Goal: Find specific page/section: Find specific page/section

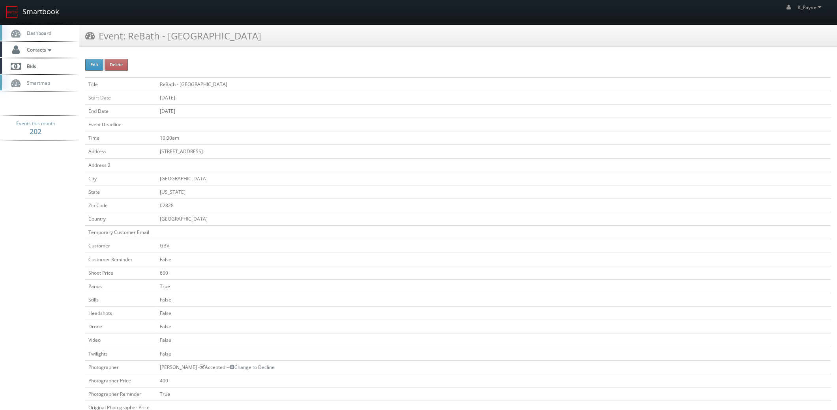
click at [40, 11] on link "Smartbook" at bounding box center [32, 12] width 65 height 24
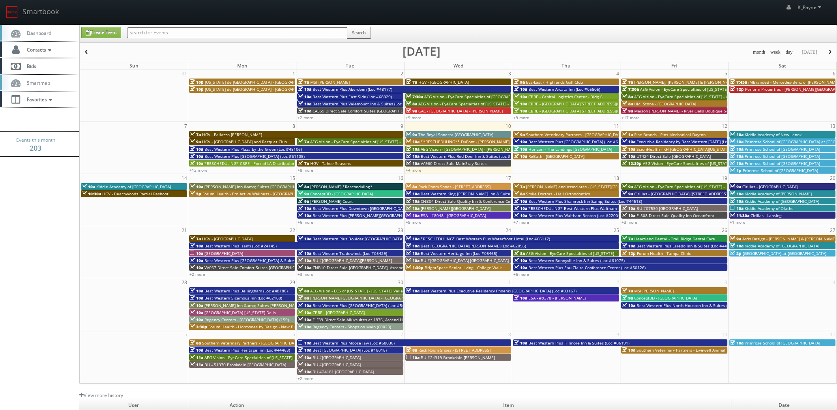
click at [158, 30] on input "text" at bounding box center [237, 32] width 220 height 11
type input "45093"
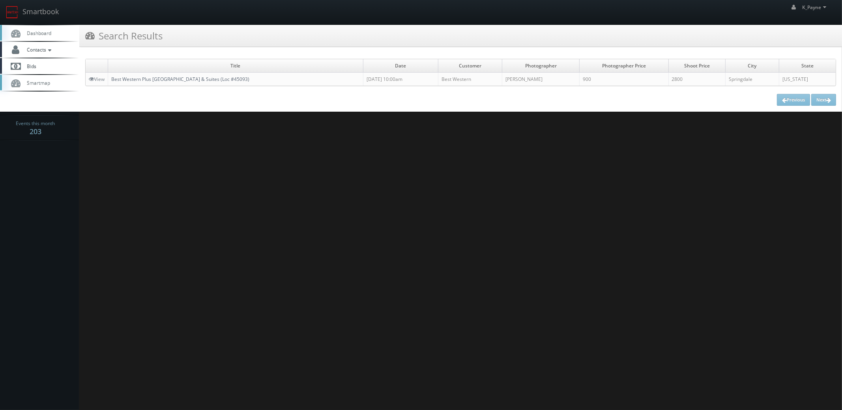
click at [197, 79] on link "Best Western Plus Zion Canyon Inn & Suites (Loc #45093)" at bounding box center [180, 79] width 138 height 7
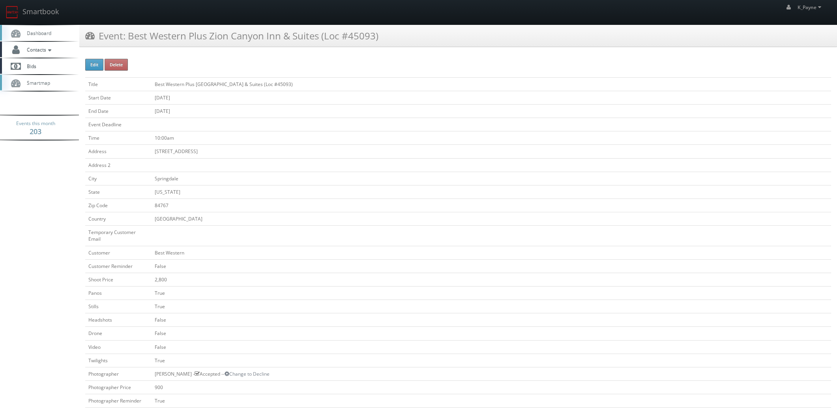
drag, startPoint x: 396, startPoint y: 33, endPoint x: 130, endPoint y: 46, distance: 265.6
click at [130, 46] on div "Event: Best Western Plus Zion Canyon Inn & Suites (Loc #45093)" at bounding box center [458, 36] width 758 height 22
copy h3 "Best Western Plus Zion Canyon Inn & Suites (Loc #45093)"
click at [38, 11] on link "Smartbook" at bounding box center [32, 12] width 65 height 24
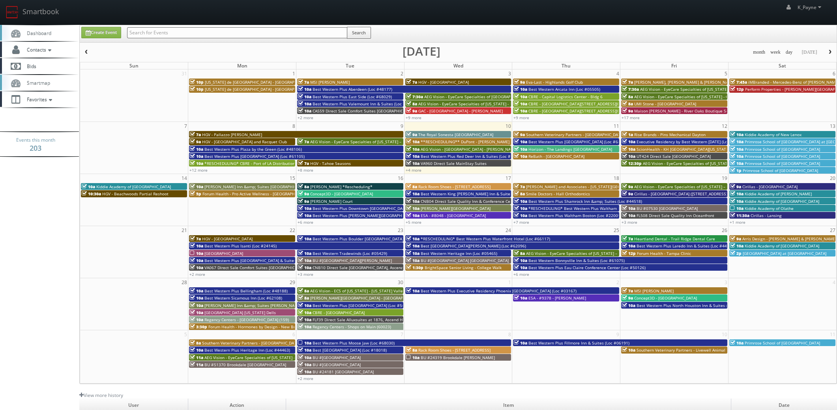
click at [158, 32] on input "text" at bounding box center [237, 32] width 220 height 11
type input "washington"
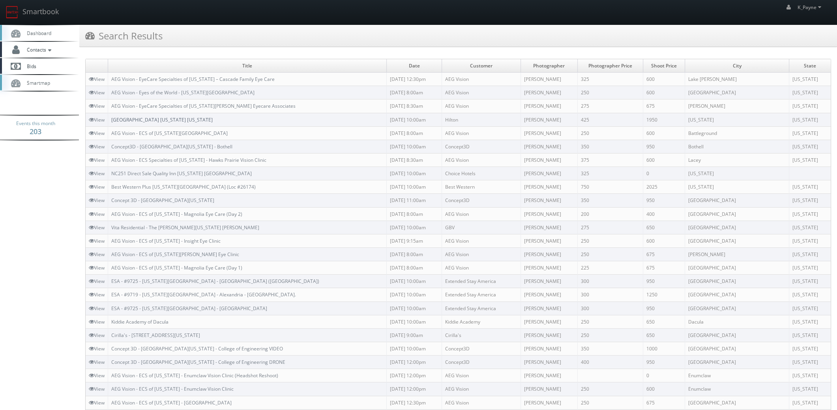
click at [189, 118] on link "[GEOGRAPHIC_DATA] [US_STATE] [US_STATE]" at bounding box center [161, 119] width 101 height 7
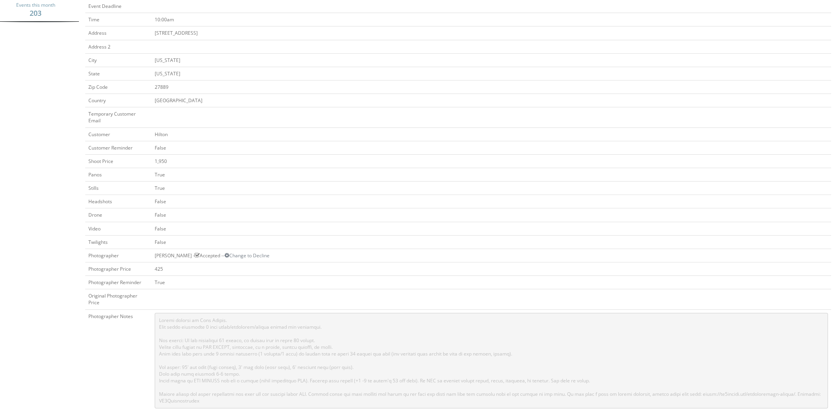
scroll to position [276, 0]
